Goal: Task Accomplishment & Management: Manage account settings

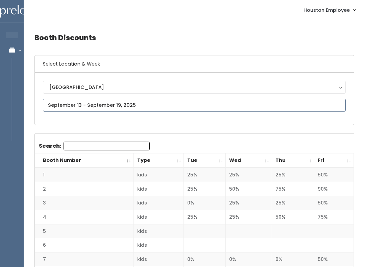
click at [178, 103] on input "text" at bounding box center [194, 105] width 303 height 13
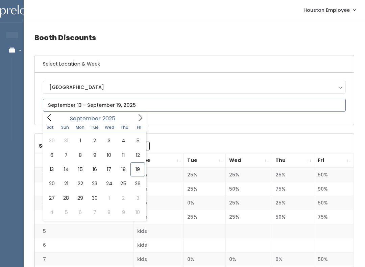
type input "September 13 to September 19"
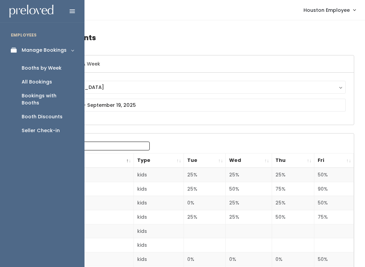
click at [53, 65] on div "Booths by Week" at bounding box center [42, 68] width 40 height 7
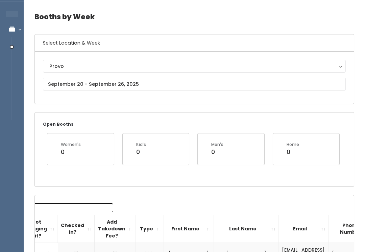
scroll to position [22, 0]
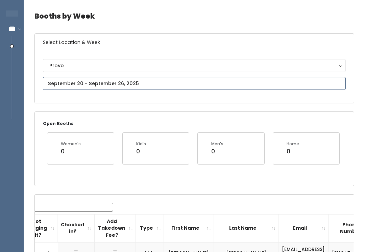
click at [201, 82] on input "text" at bounding box center [194, 83] width 303 height 13
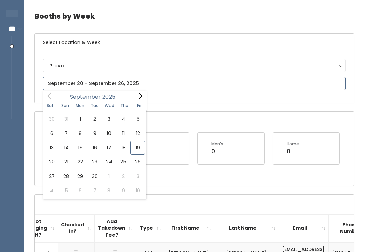
type input "September 6 to September 12"
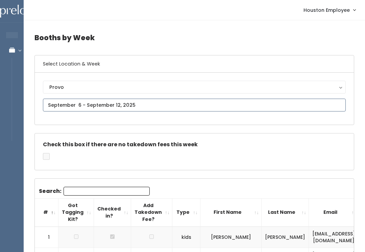
click at [219, 99] on input "text" at bounding box center [194, 105] width 303 height 13
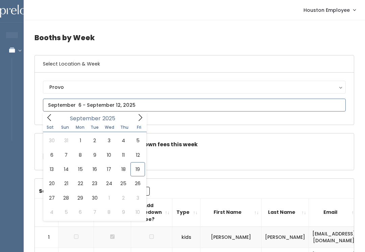
type input "September 13 to September 19"
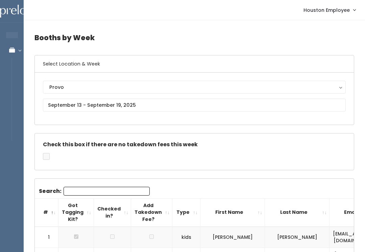
click at [190, 90] on div "Provo" at bounding box center [194, 86] width 290 height 7
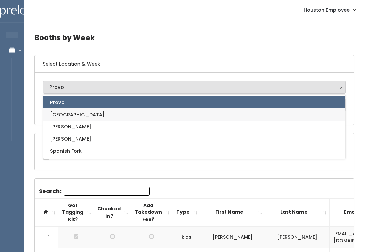
click at [143, 114] on link "[GEOGRAPHIC_DATA]" at bounding box center [194, 114] width 302 height 12
select select "5"
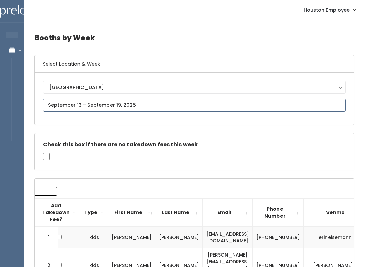
type input "September 20 to September 26"
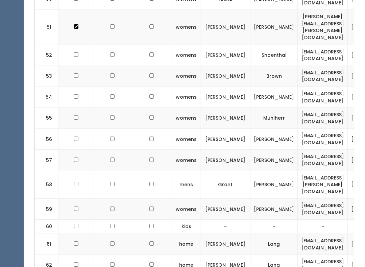
scroll to position [1366, 0]
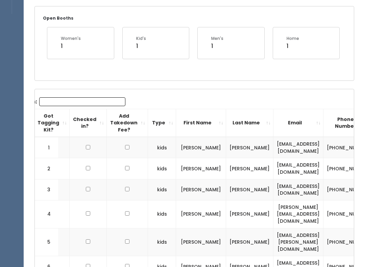
scroll to position [0, 0]
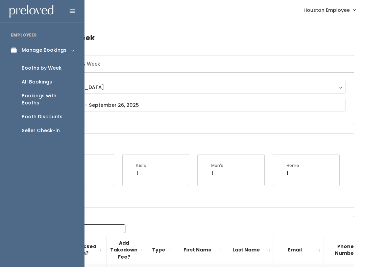
click at [14, 49] on icon at bounding box center [15, 50] width 9 height 6
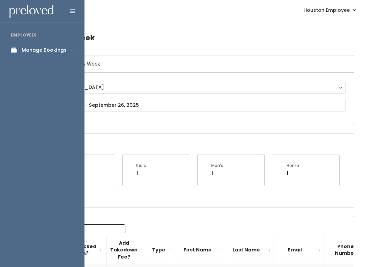
click at [68, 47] on link "Manage Bookings" at bounding box center [42, 50] width 84 height 15
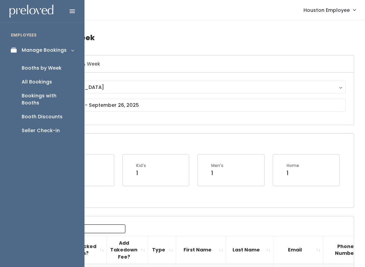
click at [51, 67] on div "Booths by Week" at bounding box center [42, 68] width 40 height 7
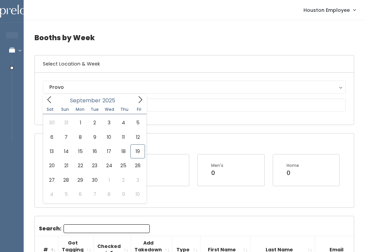
type input "September 20 to September 26"
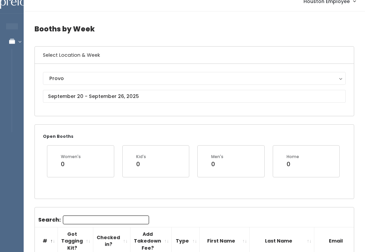
scroll to position [9, 0]
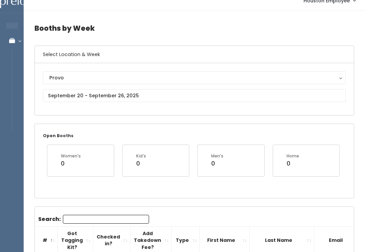
click at [212, 72] on button "Provo" at bounding box center [194, 77] width 303 height 13
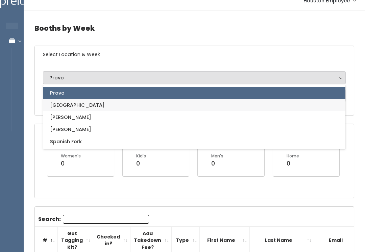
click at [107, 104] on link "[GEOGRAPHIC_DATA]" at bounding box center [194, 105] width 302 height 12
select select "5"
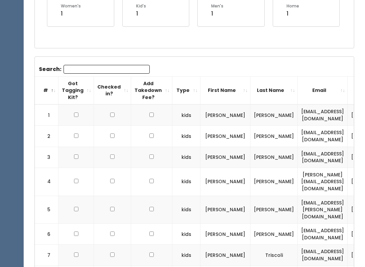
scroll to position [163, 0]
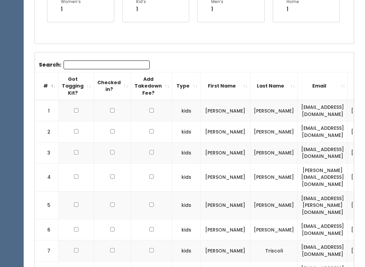
click at [80, 170] on td at bounding box center [75, 177] width 35 height 28
click at [74, 174] on input "checkbox" at bounding box center [76, 176] width 4 height 4
checkbox input "true"
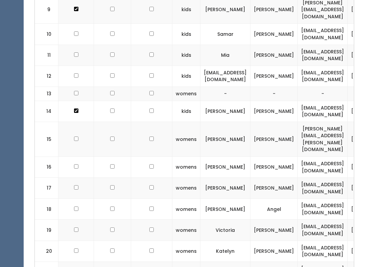
scroll to position [457, 0]
